Goal: Task Accomplishment & Management: Manage account settings

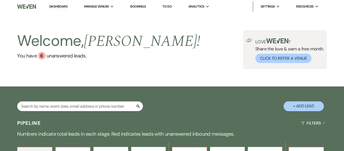
click at [139, 7] on link "Bookings" at bounding box center [138, 6] width 16 height 4
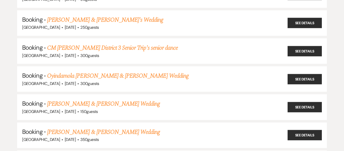
scroll to position [81, 0]
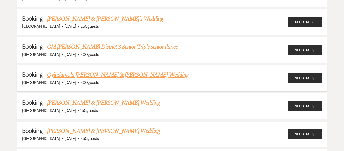
click at [100, 75] on link "Oyindamola Teibo & Andy Martinez's Wedding" at bounding box center [118, 74] width 142 height 9
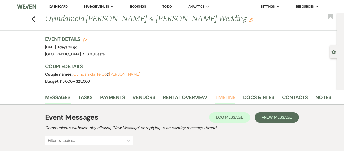
click at [222, 98] on link "Timeline" at bounding box center [225, 98] width 21 height 11
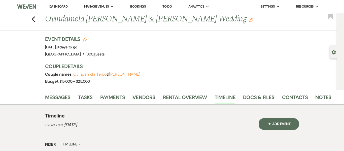
click at [141, 6] on link "Bookings" at bounding box center [138, 6] width 16 height 5
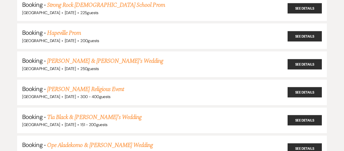
scroll to position [431, 0]
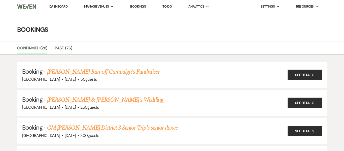
click at [61, 3] on li "Dashboard" at bounding box center [58, 7] width 23 height 10
click at [60, 6] on link "Dashboard" at bounding box center [58, 6] width 18 height 4
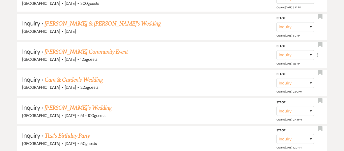
scroll to position [386, 0]
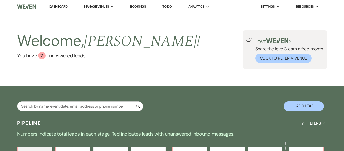
click at [137, 5] on link "Bookings" at bounding box center [138, 6] width 16 height 4
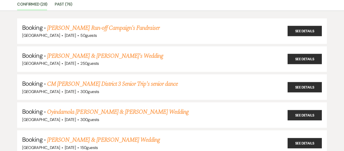
scroll to position [45, 0]
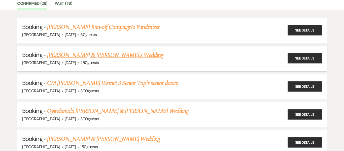
click at [112, 54] on link "[PERSON_NAME] & [PERSON_NAME]'s Wedding" at bounding box center [105, 55] width 116 height 9
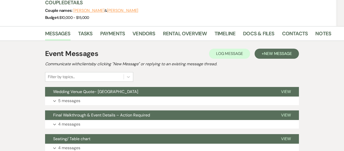
scroll to position [64, 0]
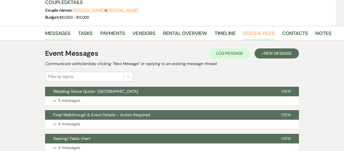
click at [254, 34] on link "Docs & Files" at bounding box center [258, 34] width 31 height 11
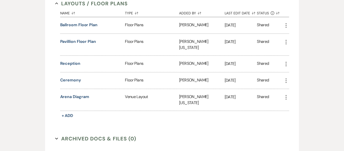
scroll to position [221, 0]
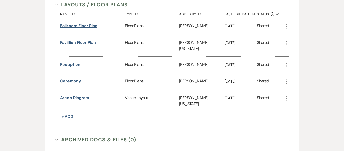
click at [90, 27] on button "Ballroom Floor Plan" at bounding box center [78, 26] width 37 height 6
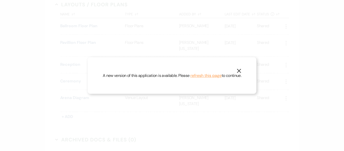
click at [240, 70] on use "button" at bounding box center [239, 71] width 4 height 4
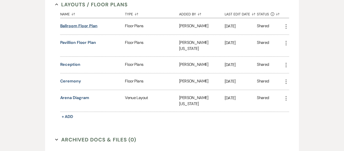
click at [80, 26] on button "Ballroom Floor Plan" at bounding box center [78, 26] width 37 height 6
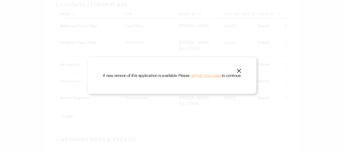
click at [206, 75] on button "refresh this page" at bounding box center [205, 75] width 31 height 7
click at [239, 70] on use "button" at bounding box center [239, 71] width 4 height 4
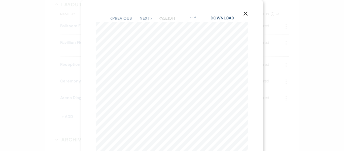
click at [245, 13] on icon "X" at bounding box center [245, 13] width 5 height 5
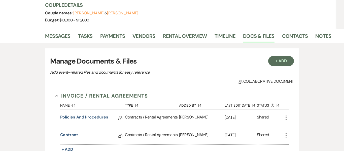
scroll to position [60, 0]
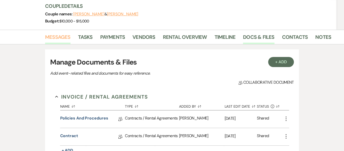
click at [55, 36] on link "Messages" at bounding box center [57, 38] width 25 height 11
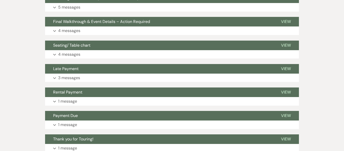
scroll to position [156, 0]
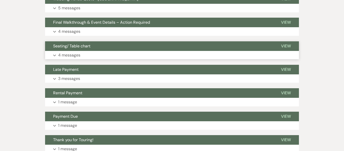
click at [75, 46] on span "Seating/ Table chart" at bounding box center [71, 45] width 37 height 5
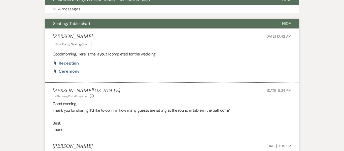
scroll to position [180, 0]
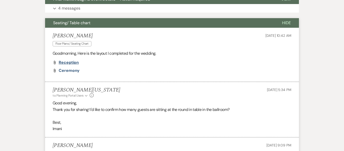
click at [69, 62] on span "Reception" at bounding box center [69, 62] width 20 height 5
click at [67, 69] on span "Ceremony" at bounding box center [69, 70] width 21 height 5
